Goal: Transaction & Acquisition: Book appointment/travel/reservation

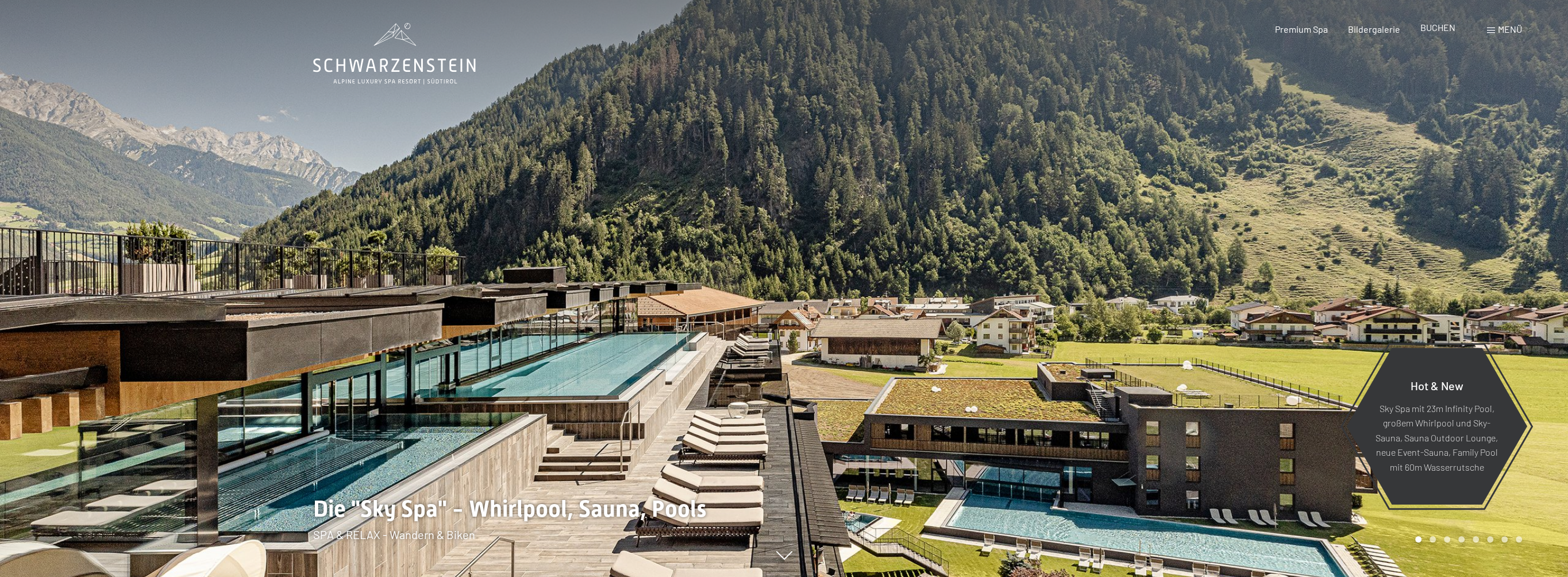
click at [1437, 33] on div "BUCHEN" at bounding box center [1437, 27] width 35 height 12
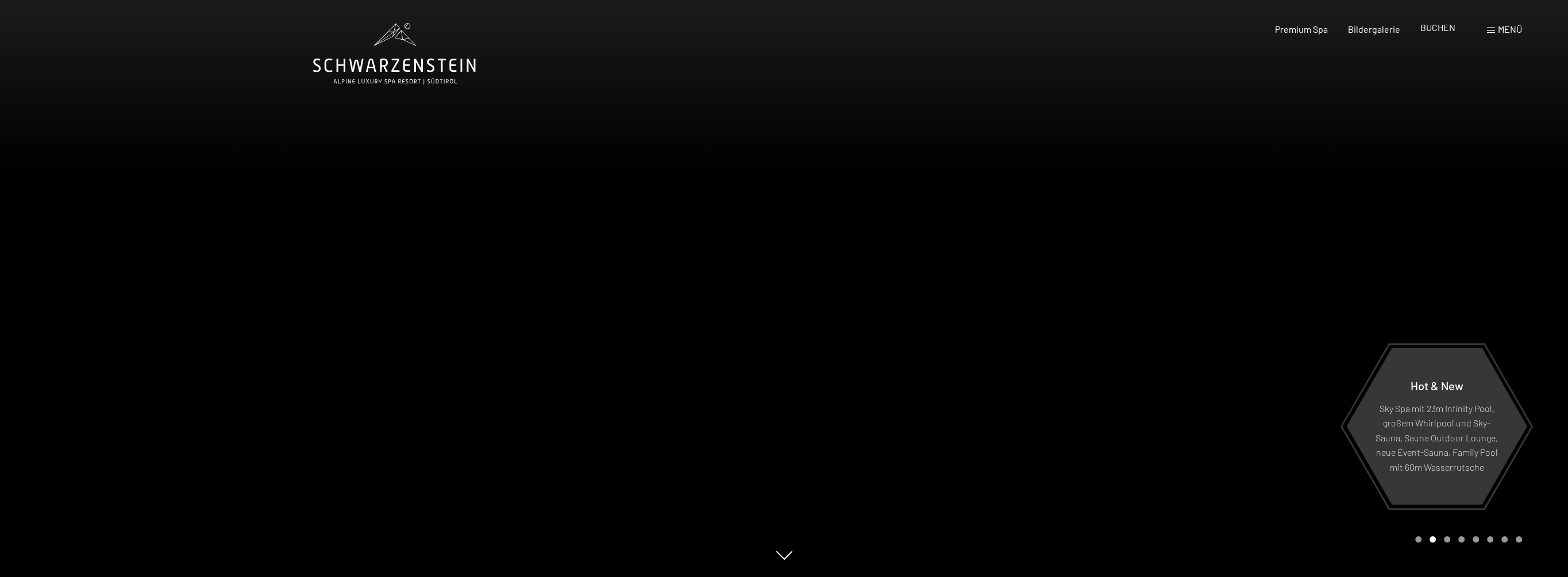
click at [1440, 29] on span "BUCHEN" at bounding box center [1437, 27] width 35 height 11
click at [1434, 25] on span "BUCHEN" at bounding box center [1437, 27] width 35 height 11
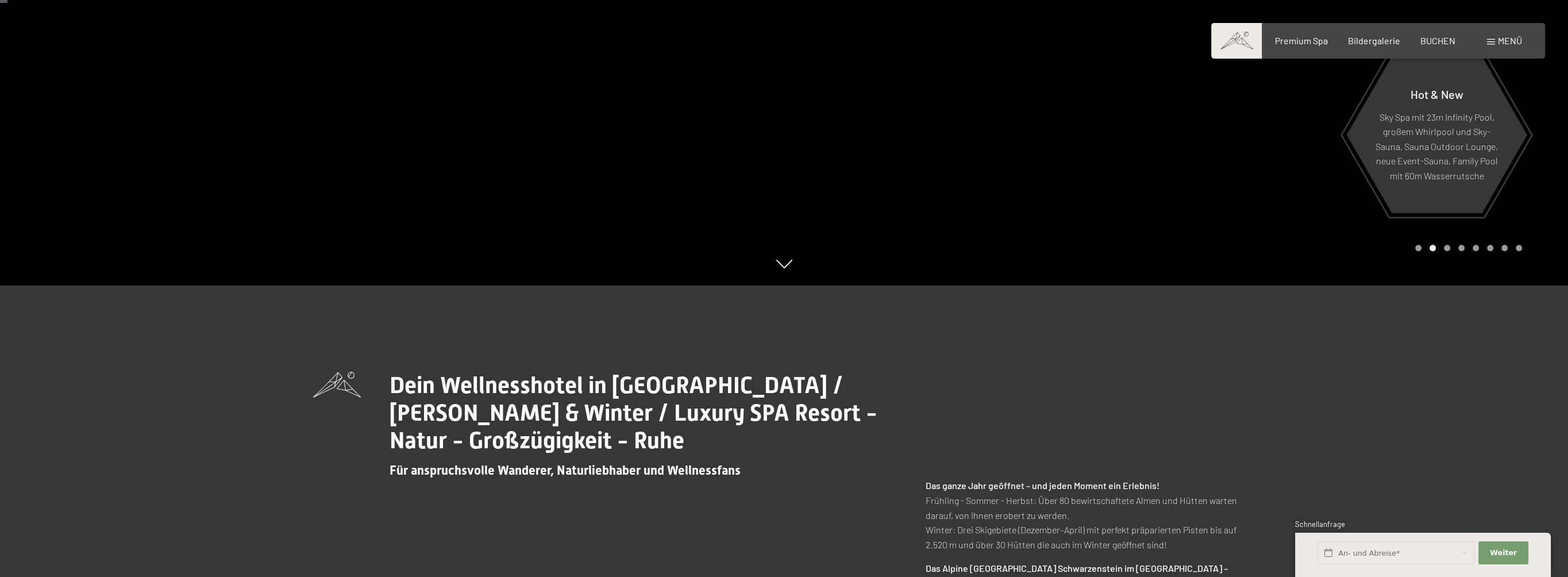
scroll to position [402, 0]
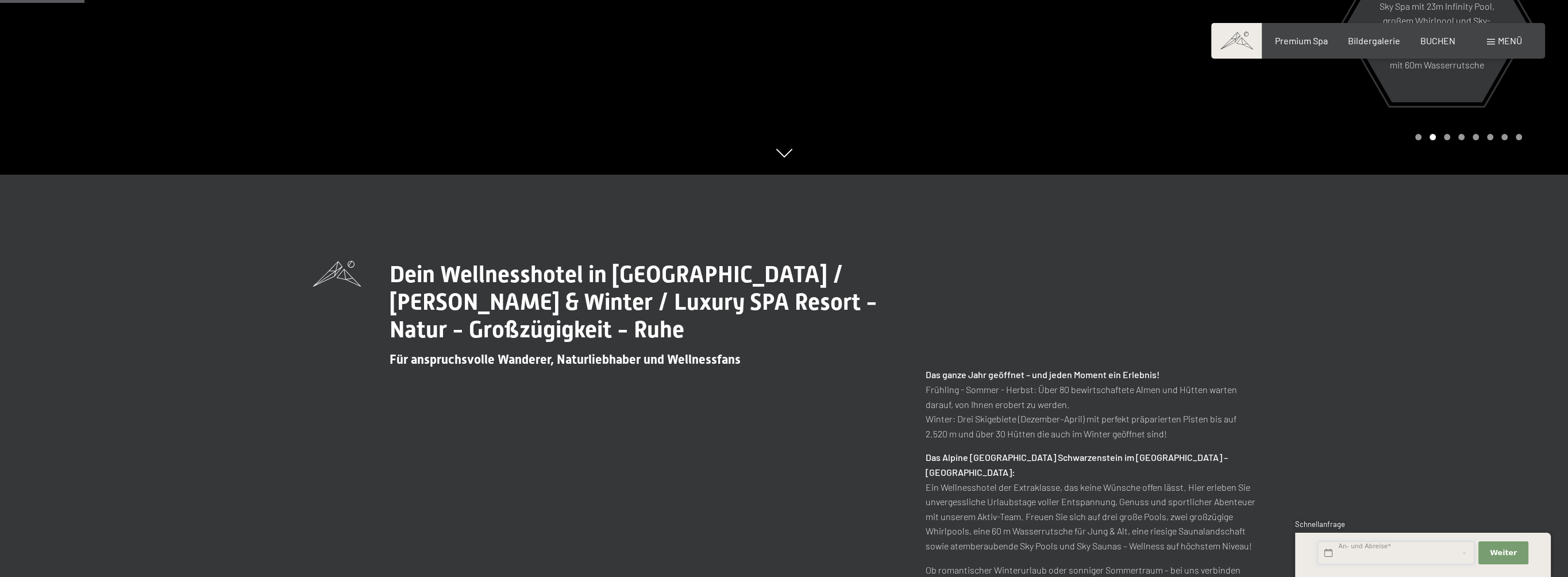
click at [1450, 556] on input "text" at bounding box center [1396, 553] width 157 height 24
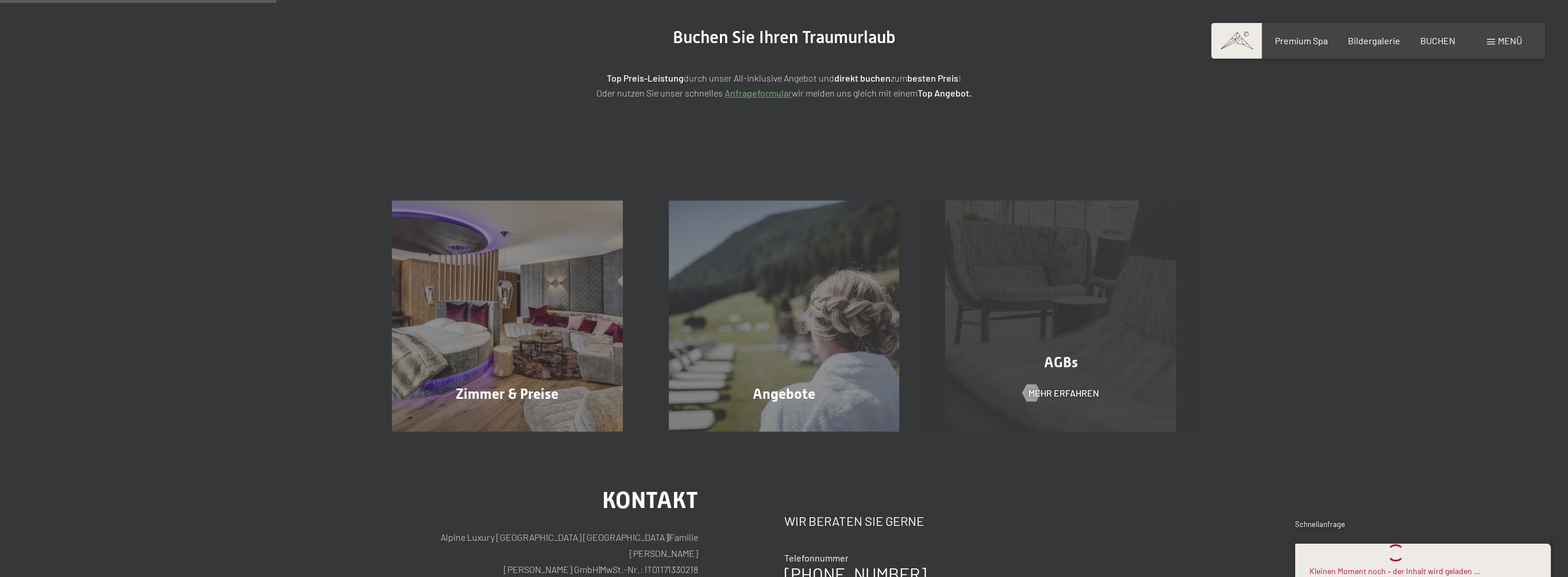
scroll to position [287, 0]
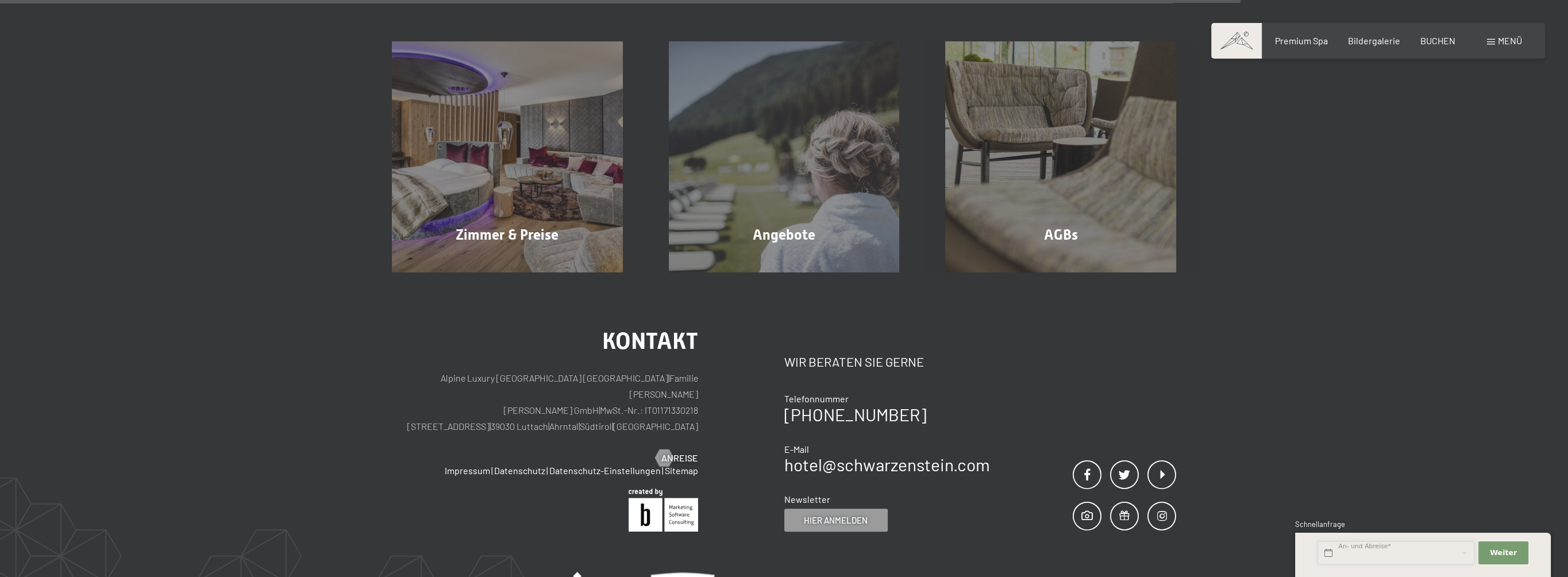
click at [1366, 555] on input "text" at bounding box center [1396, 553] width 157 height 24
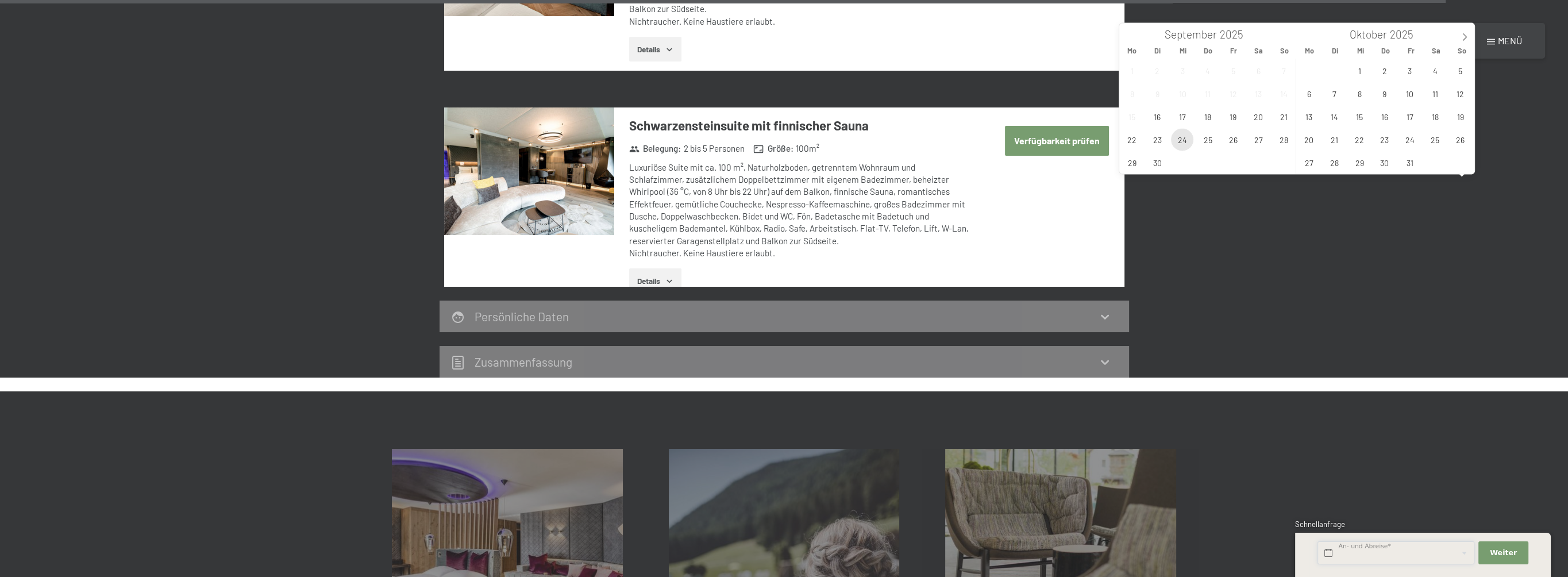
scroll to position [3650, 0]
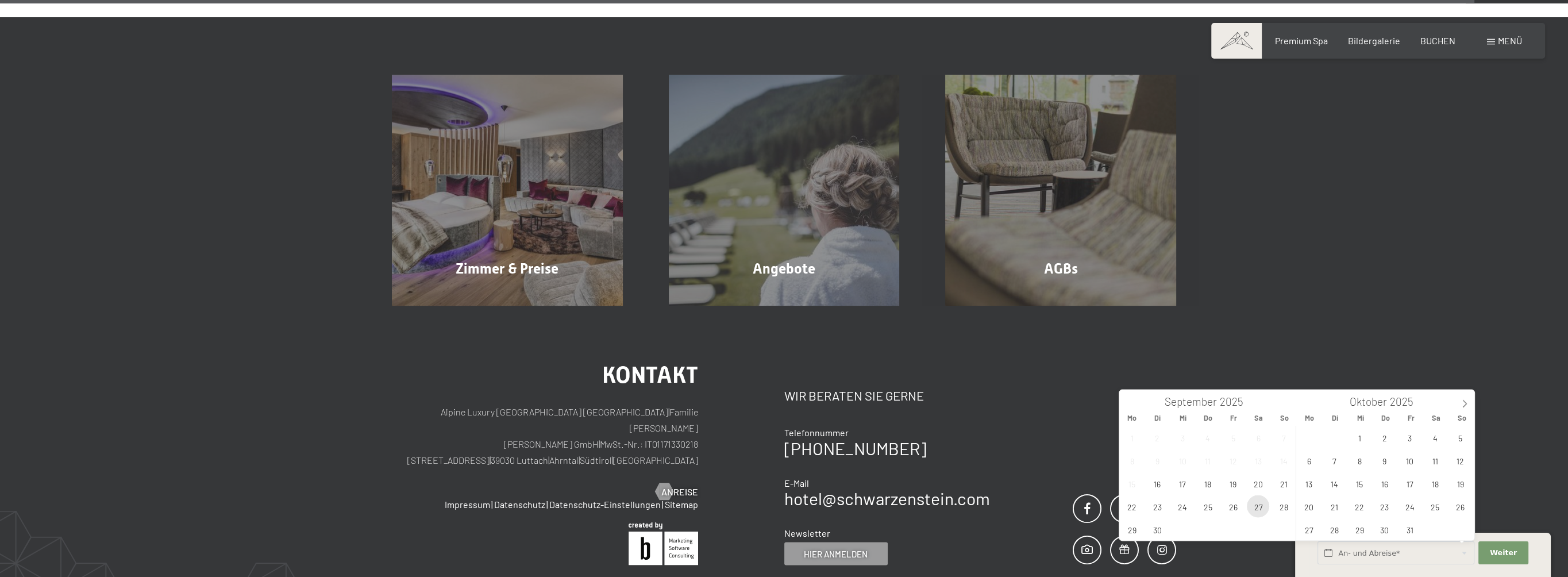
click at [1258, 508] on span "27" at bounding box center [1257, 506] width 23 height 23
click at [1157, 533] on span "30" at bounding box center [1158, 529] width 23 height 23
type input "[DATE] - Di. [DATE]"
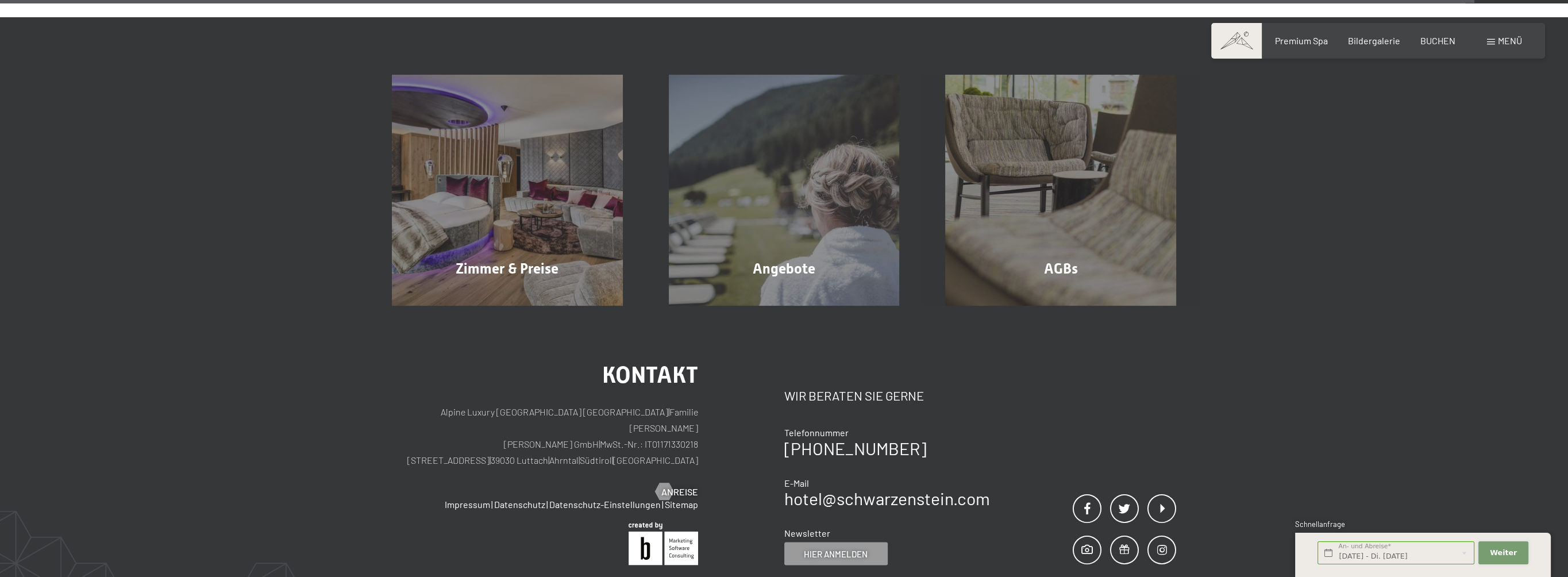
click at [1515, 553] on button "Weiter Adressfelder ausblenden" at bounding box center [1502, 553] width 49 height 24
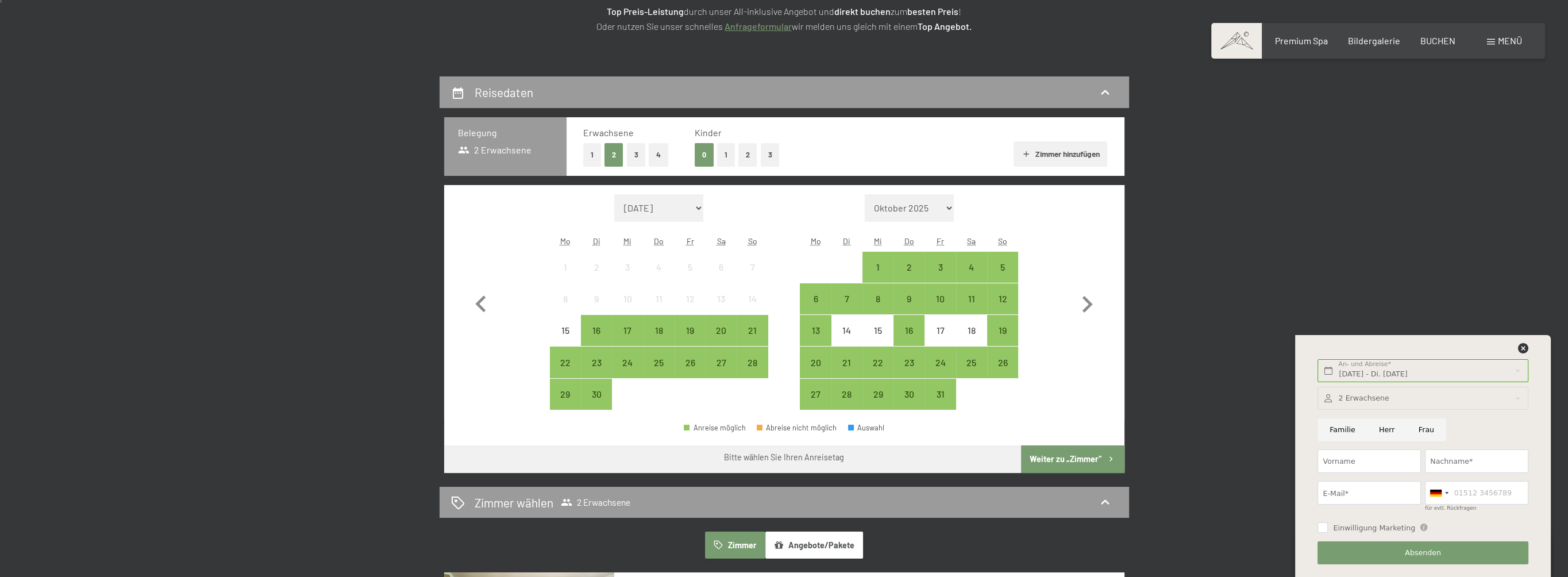
scroll to position [345, 0]
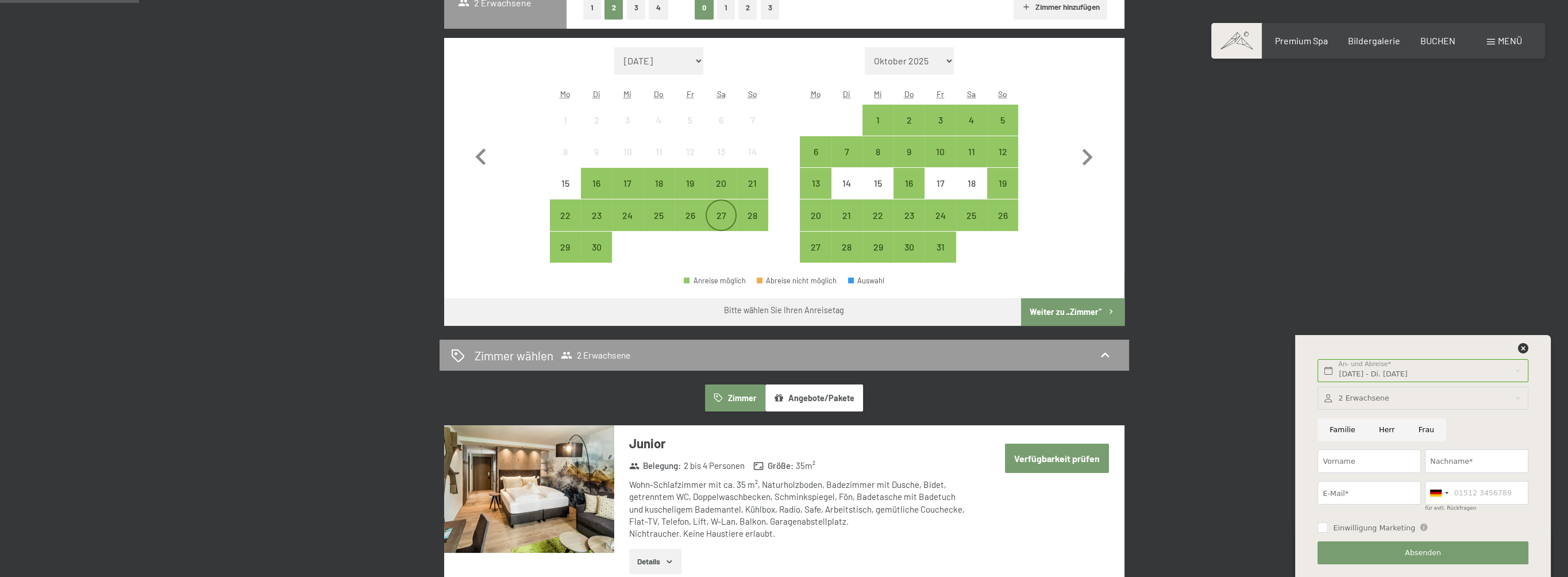
click at [714, 215] on div "27" at bounding box center [721, 225] width 29 height 29
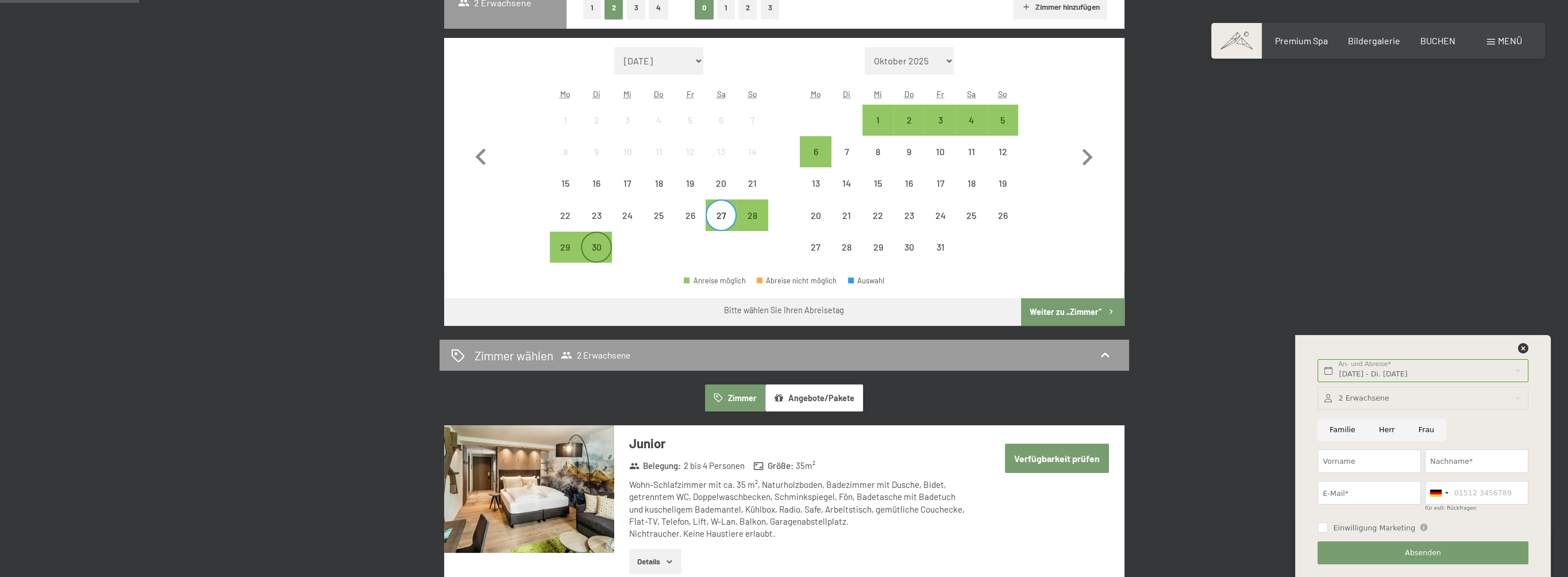
click at [597, 248] on div "30" at bounding box center [596, 257] width 29 height 29
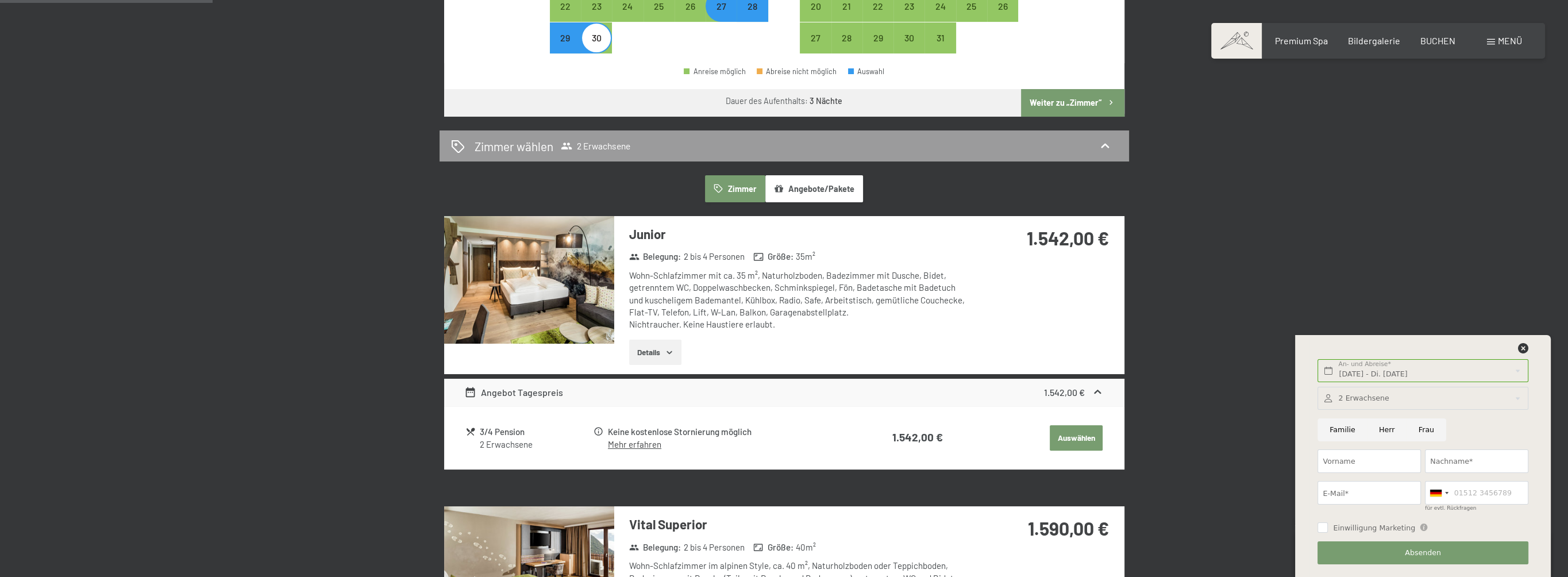
scroll to position [459, 0]
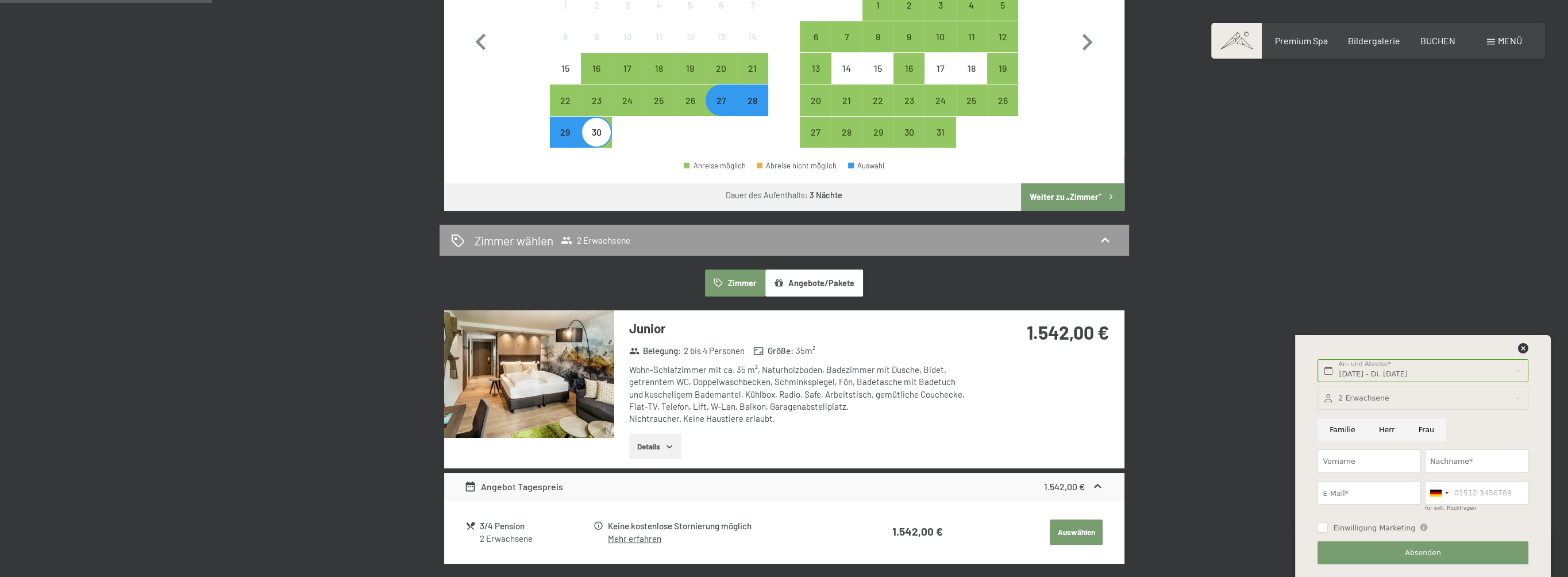
click at [719, 103] on div "27" at bounding box center [721, 110] width 29 height 29
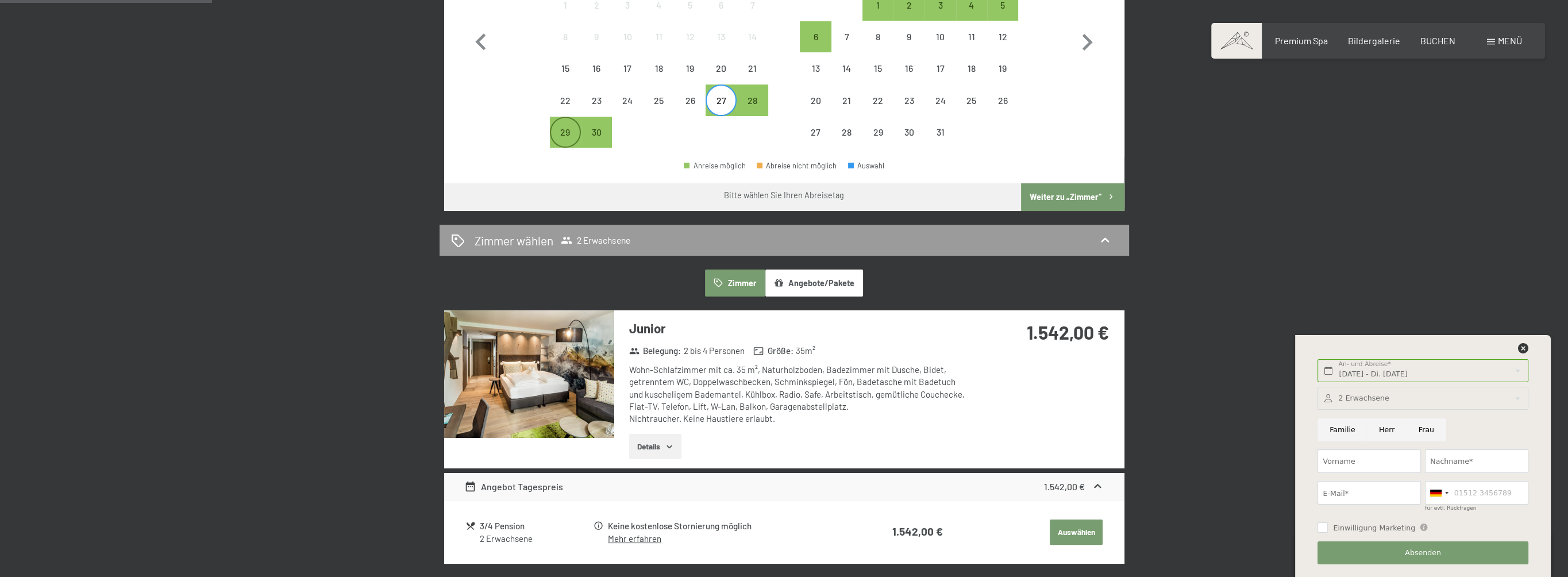
click at [574, 130] on div "29" at bounding box center [565, 142] width 29 height 29
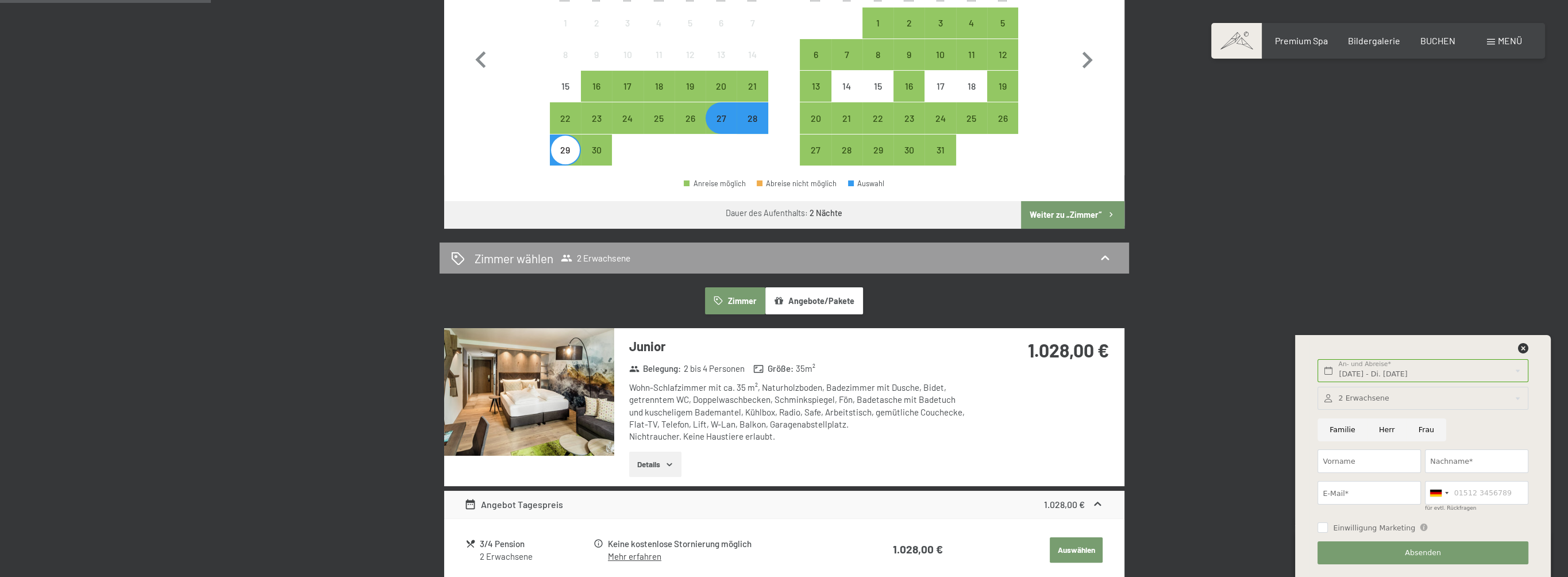
scroll to position [517, 0]
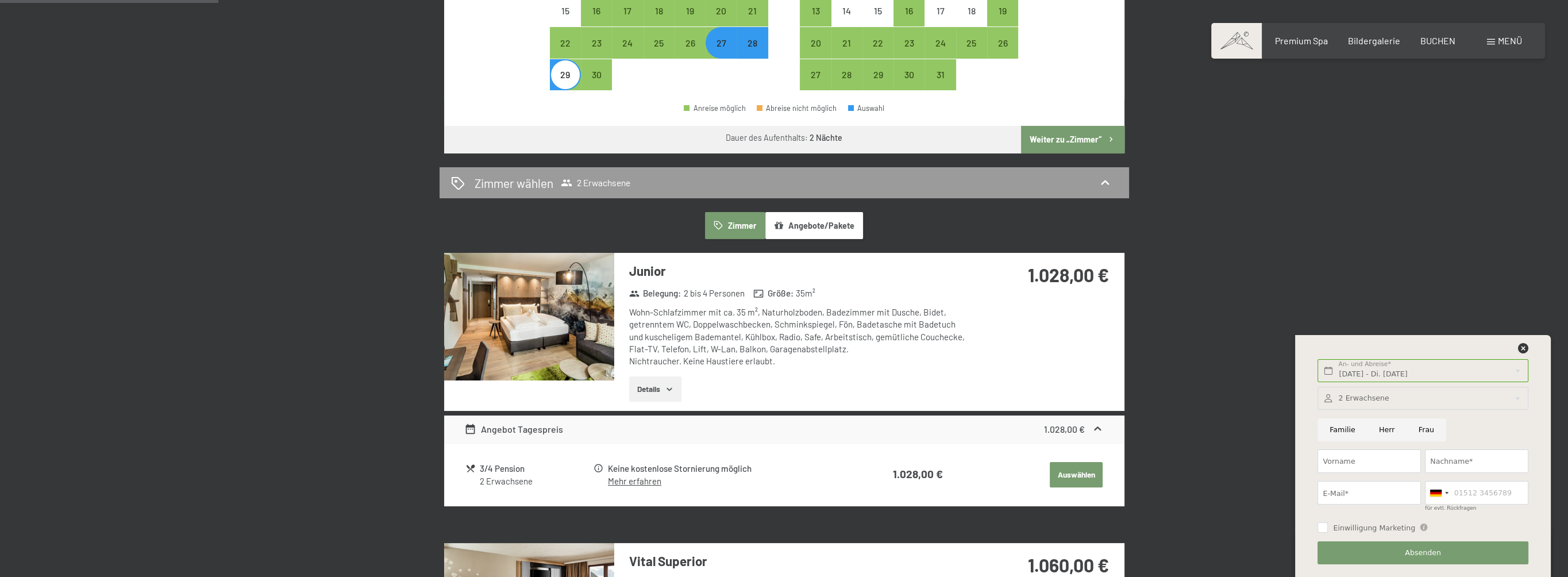
click at [533, 432] on div "Angebot Tagespreis" at bounding box center [513, 429] width 99 height 14
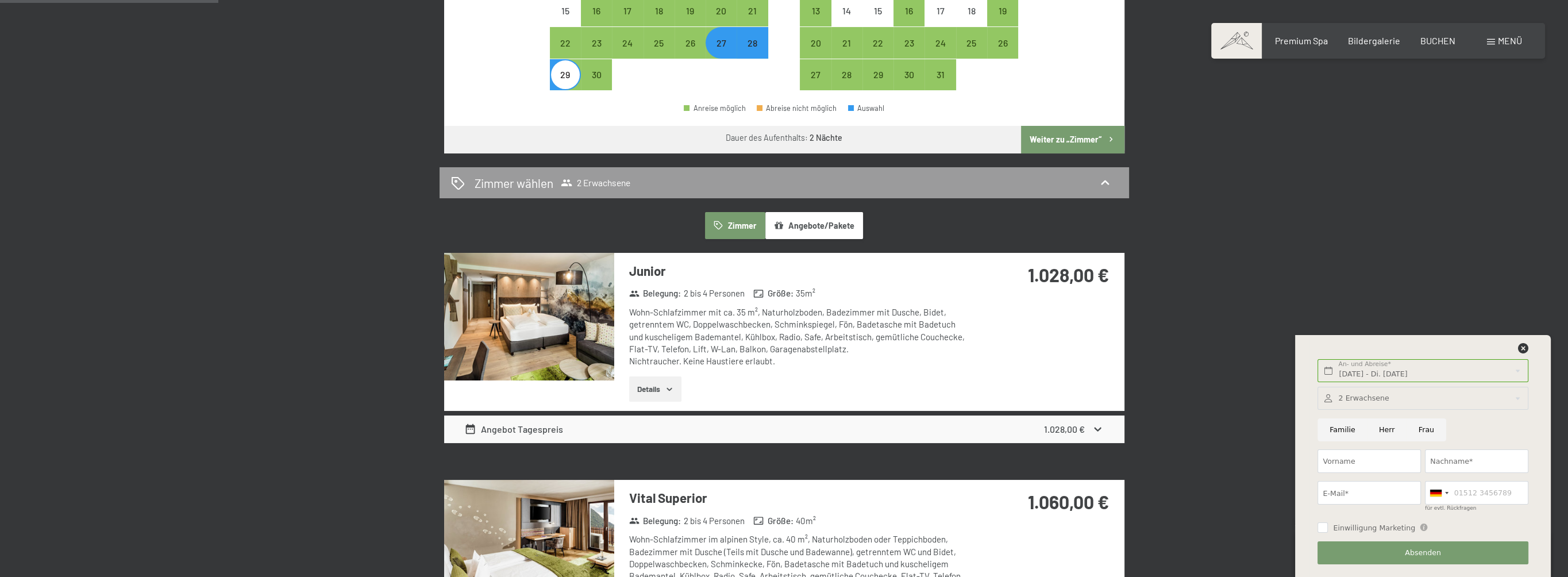
click at [533, 432] on div "Angebot Tagespreis" at bounding box center [513, 429] width 99 height 14
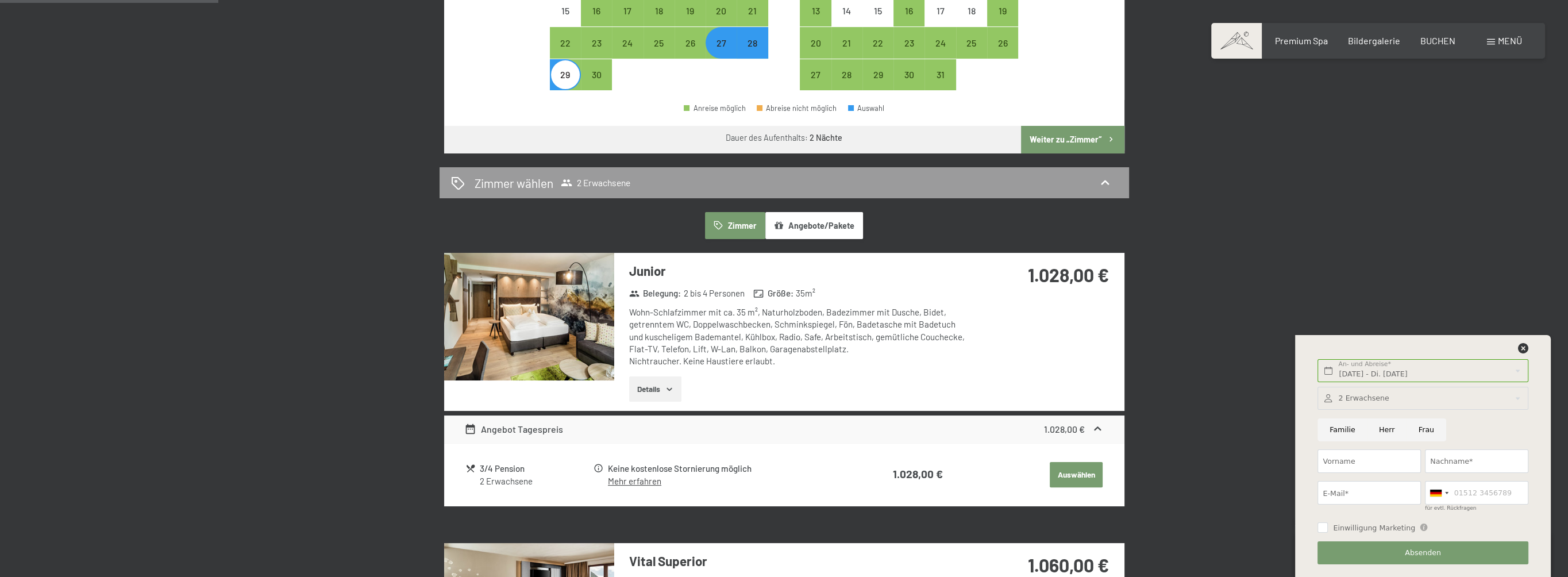
click at [644, 392] on button "Details" at bounding box center [655, 389] width 53 height 25
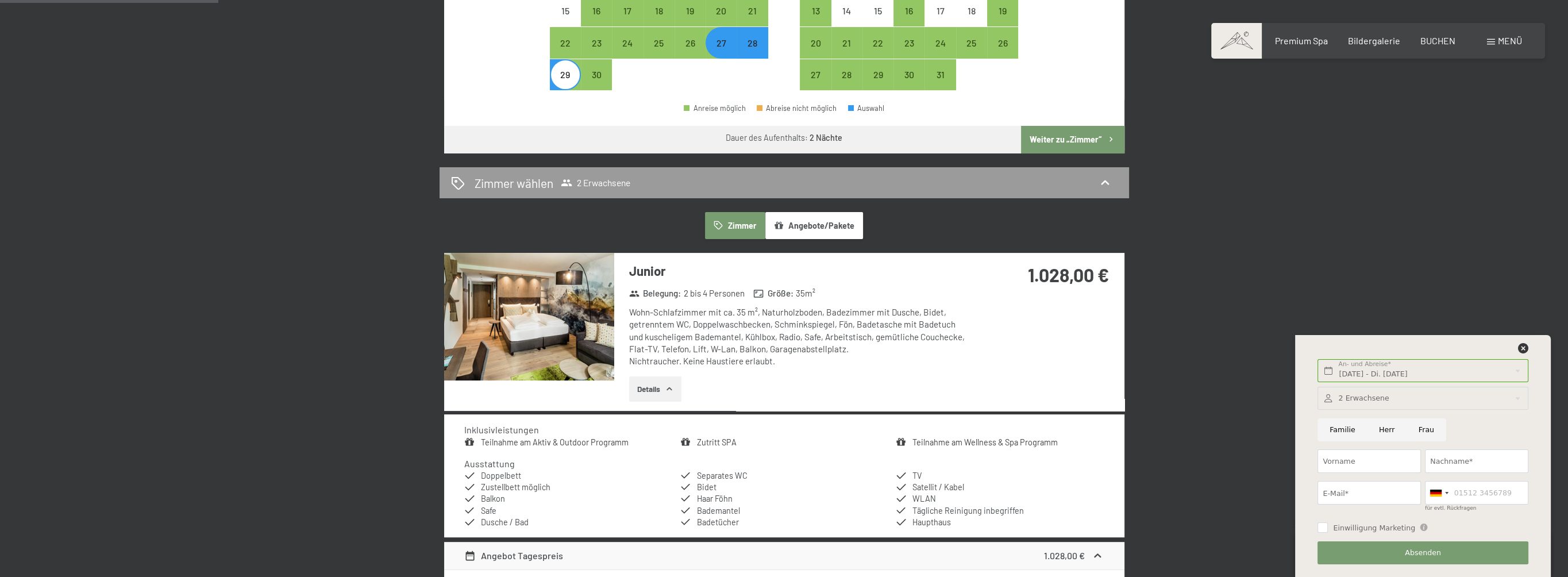
click at [644, 392] on button "Details" at bounding box center [655, 389] width 53 height 25
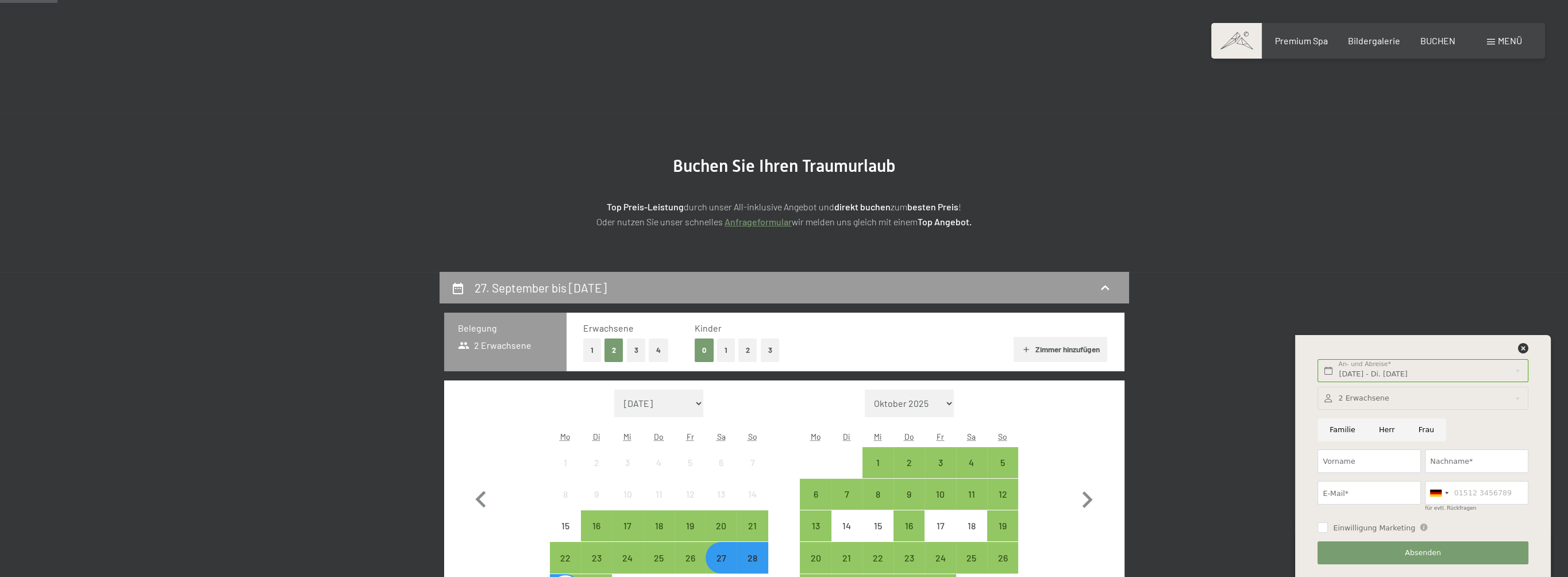
scroll to position [0, 0]
